Goal: Transaction & Acquisition: Purchase product/service

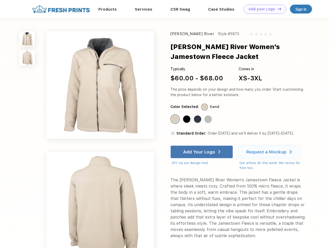
click at [263, 9] on link "Add your Logo Design Tool" at bounding box center [265, 9] width 43 height 9
click at [0, 0] on div "Design Tool" at bounding box center [0, 0] width 0 height 0
click at [277, 9] on link "Add your Logo Design Tool" at bounding box center [265, 9] width 43 height 9
click at [27, 39] on img at bounding box center [26, 38] width 15 height 15
click at [27, 58] on img at bounding box center [26, 57] width 15 height 15
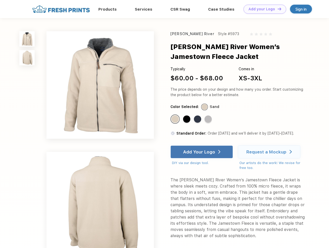
click at [176, 119] on div "Standard Color" at bounding box center [175, 119] width 7 height 7
click at [187, 119] on div "Standard Color" at bounding box center [186, 119] width 7 height 7
click at [198, 119] on div "Standard Color" at bounding box center [197, 119] width 7 height 7
click at [209, 119] on div "Standard Color" at bounding box center [208, 119] width 7 height 7
click at [202, 152] on div "Add Your Logo" at bounding box center [199, 151] width 32 height 5
